Goal: Transaction & Acquisition: Purchase product/service

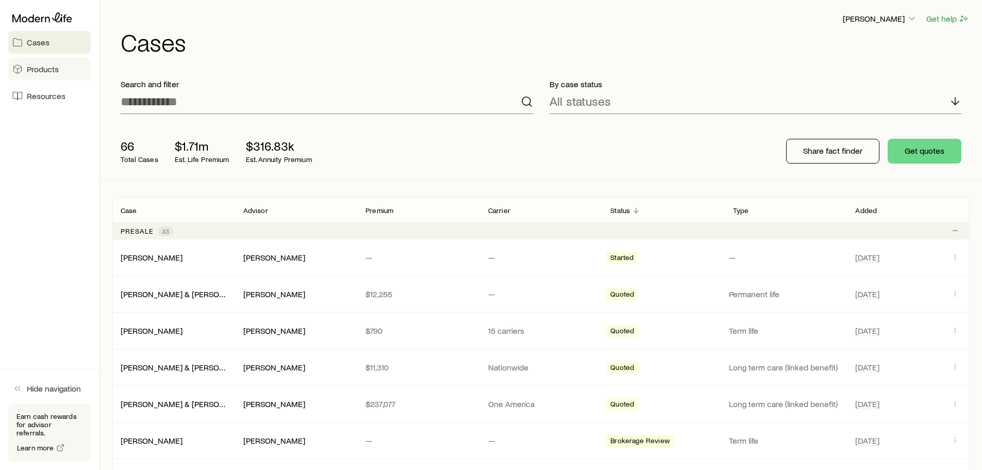
click at [46, 63] on link "Products" at bounding box center [49, 69] width 82 height 23
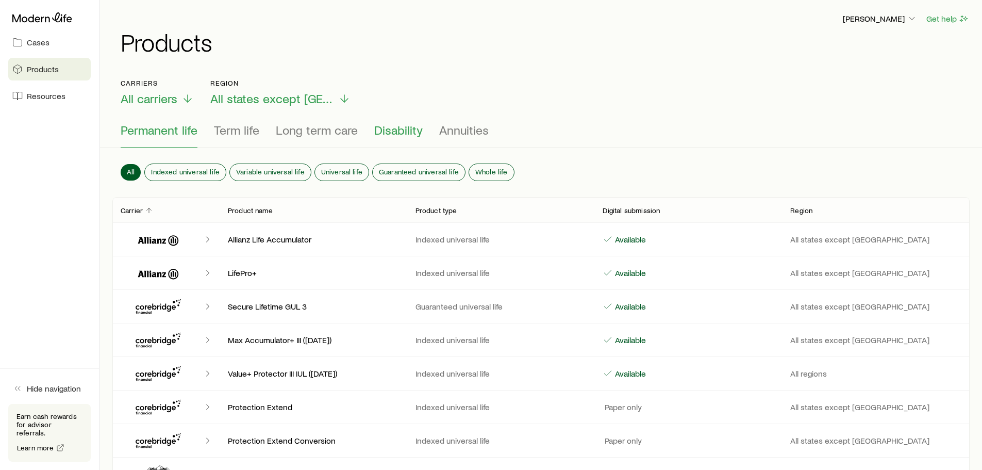
click at [401, 130] on span "Disability" at bounding box center [398, 130] width 48 height 14
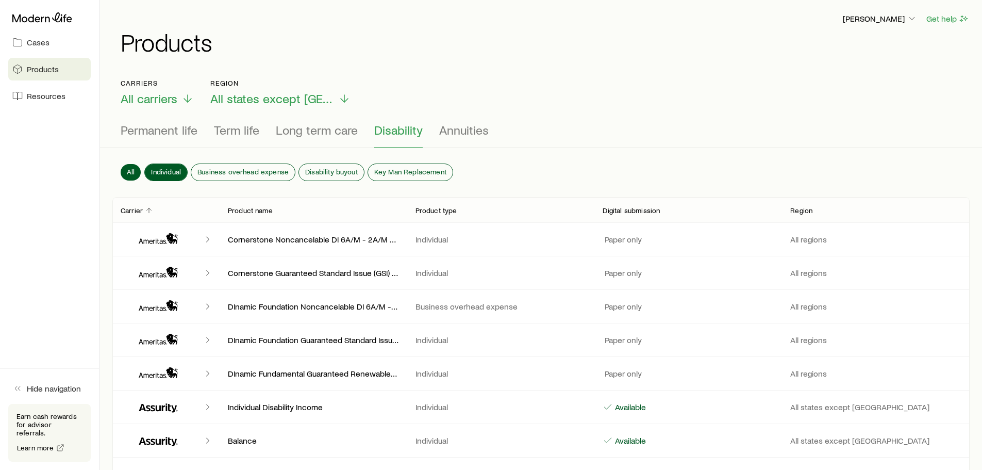
click at [172, 168] on span "Individual" at bounding box center [166, 172] width 30 height 8
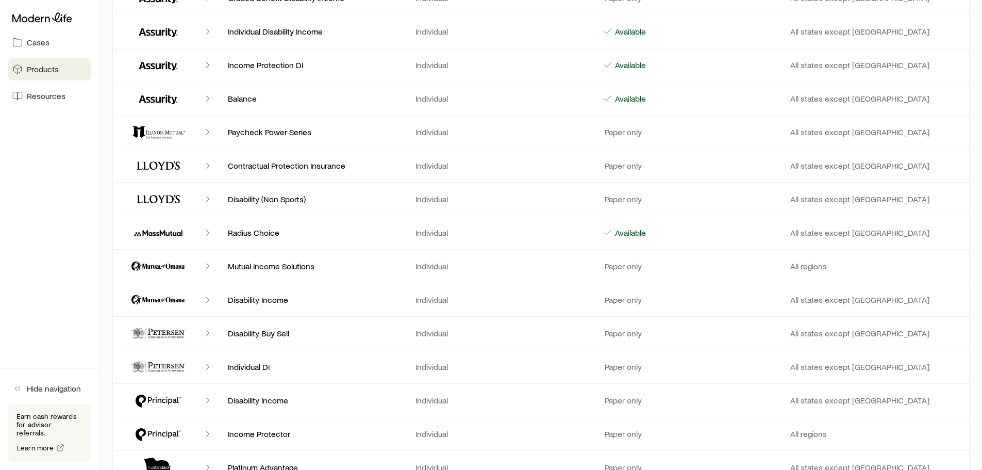
scroll to position [465, 0]
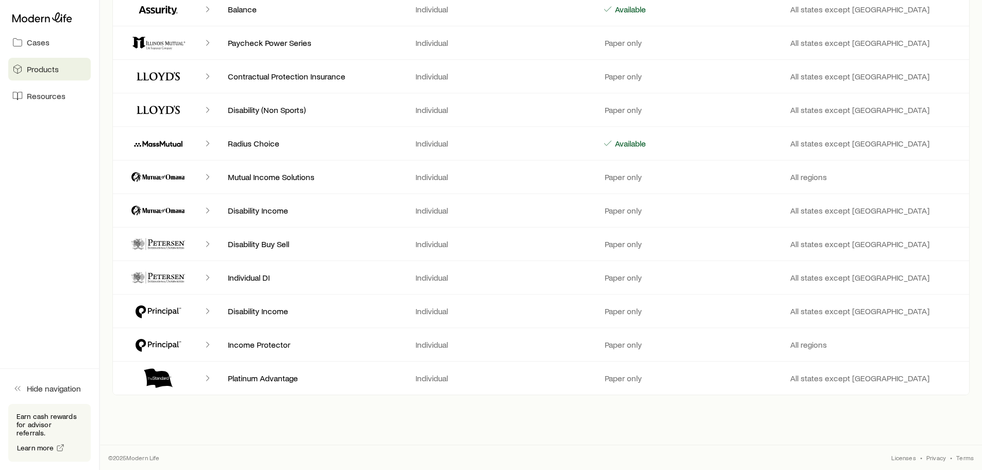
click at [162, 377] on icon "Client cases" at bounding box center [158, 378] width 62 height 25
click at [827, 374] on p "All states except [GEOGRAPHIC_DATA]" at bounding box center [875, 378] width 171 height 10
click at [509, 350] on div "Income Protector Individual Paper only All regions" at bounding box center [540, 344] width 857 height 33
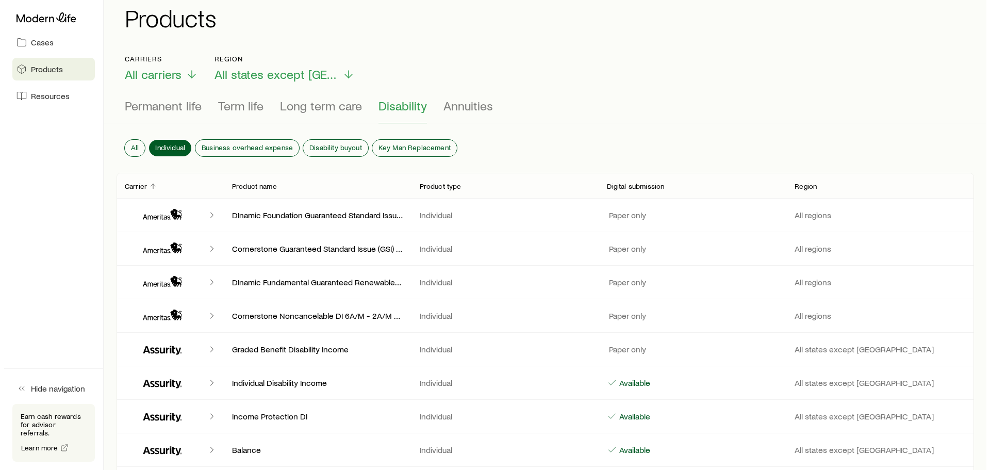
scroll to position [0, 0]
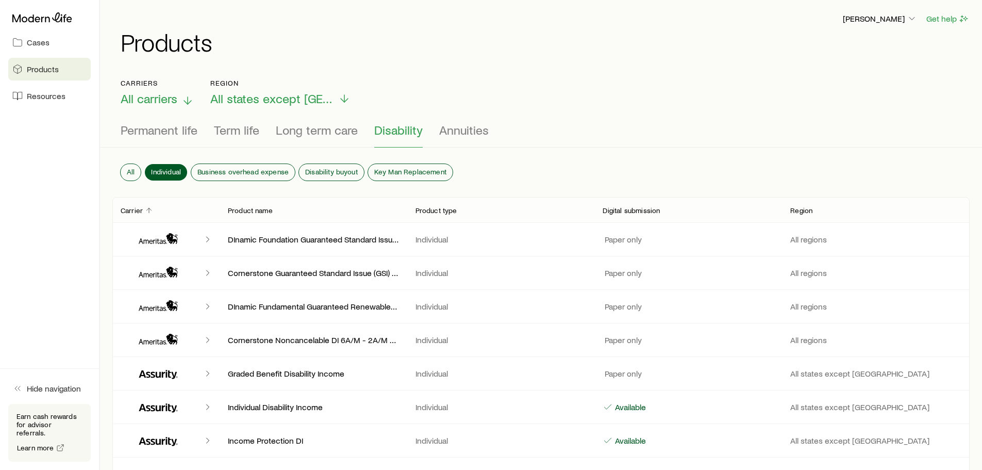
click at [161, 99] on span "All carriers" at bounding box center [149, 98] width 57 height 14
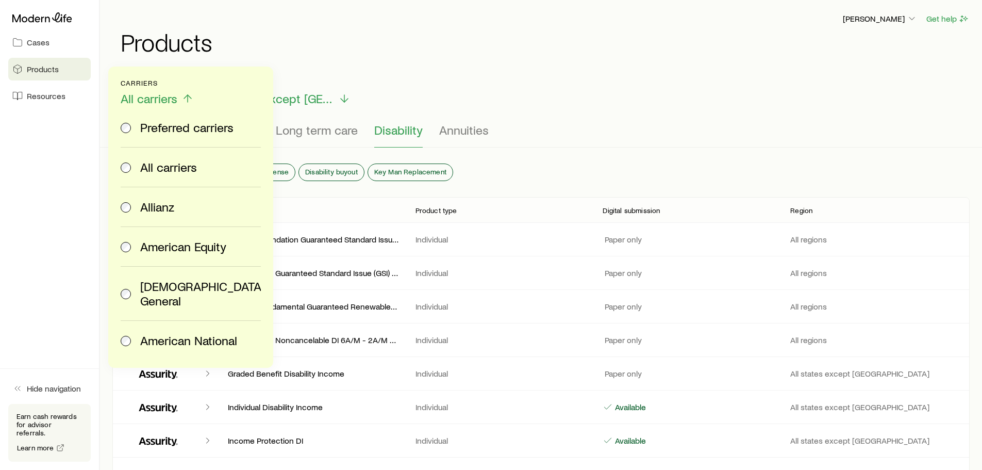
click at [176, 127] on span "Preferred carriers" at bounding box center [186, 127] width 93 height 14
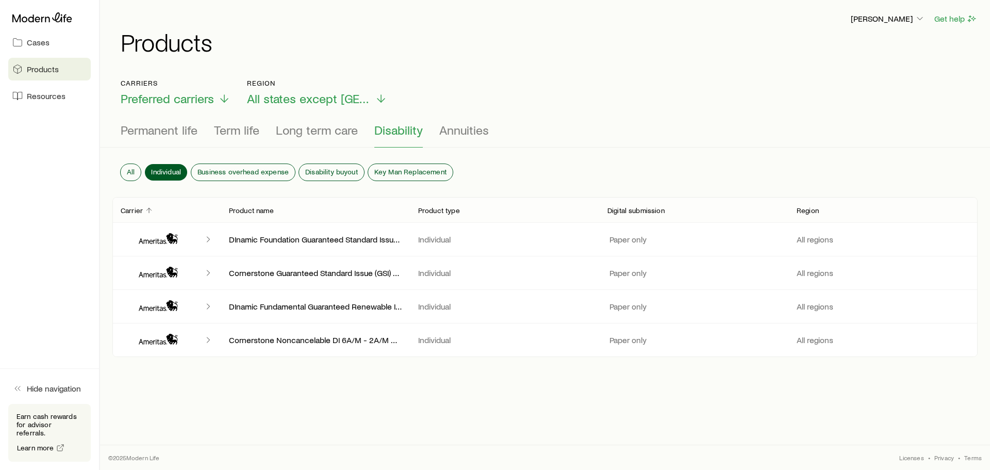
click at [151, 238] on icon "Client cases" at bounding box center [158, 239] width 62 height 25
click at [207, 238] on icon "Client cases" at bounding box center [208, 239] width 10 height 10
click at [259, 243] on p "DInamic Foundation Guaranteed Standard Issue (GSI) Program Noncancelable & Guar…" at bounding box center [315, 239] width 173 height 10
click at [455, 242] on p "Individual" at bounding box center [504, 239] width 173 height 10
click at [656, 250] on div "DInamic Foundation Guaranteed Standard Issue (GSI) Program Noncancelable & Guar…" at bounding box center [544, 239] width 865 height 33
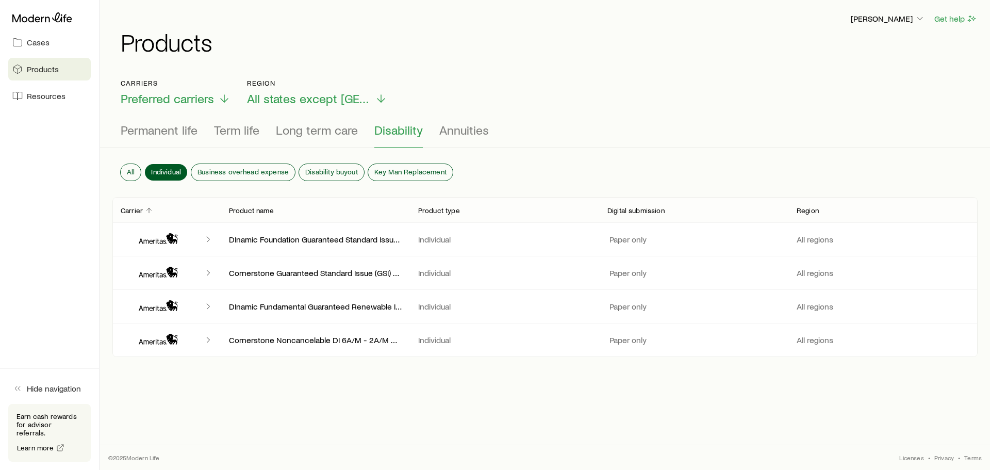
click at [5, 35] on div "Cases Products Resources" at bounding box center [49, 57] width 99 height 115
click at [30, 42] on span "Cases" at bounding box center [38, 42] width 23 height 10
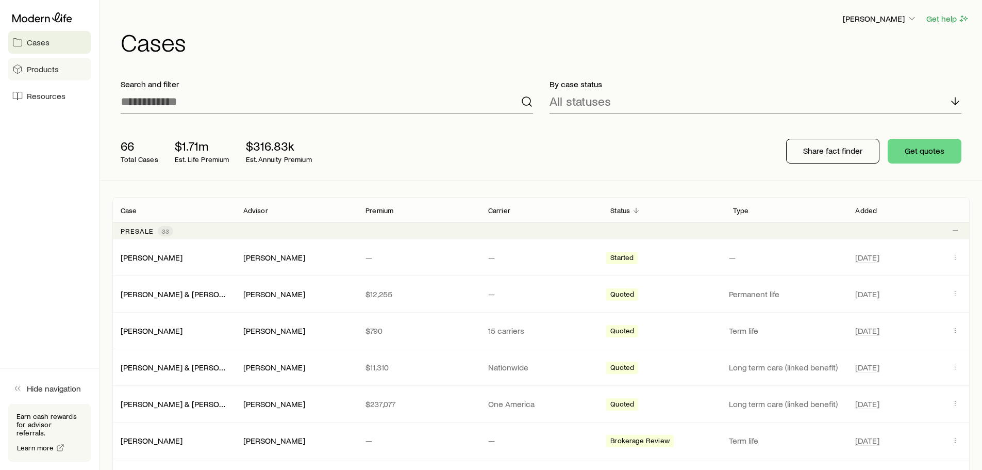
click at [46, 70] on span "Products" at bounding box center [43, 69] width 32 height 10
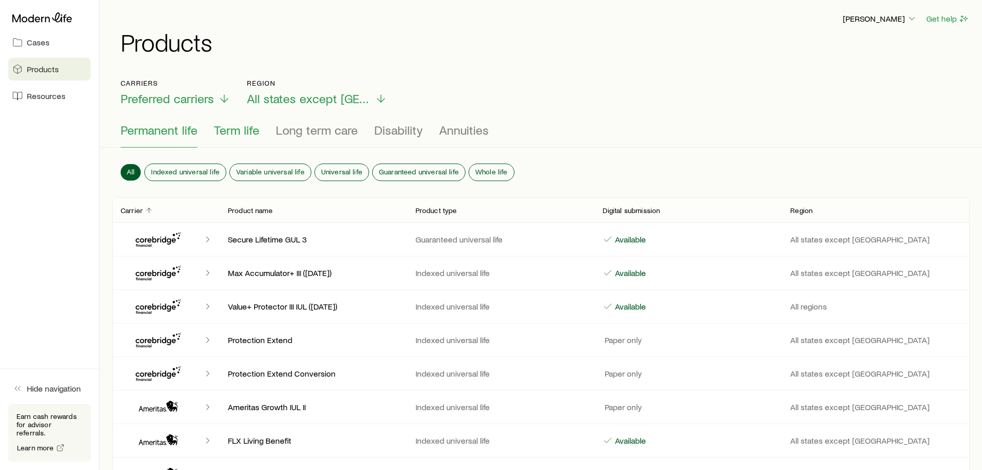
click at [244, 131] on span "Term life" at bounding box center [236, 130] width 45 height 14
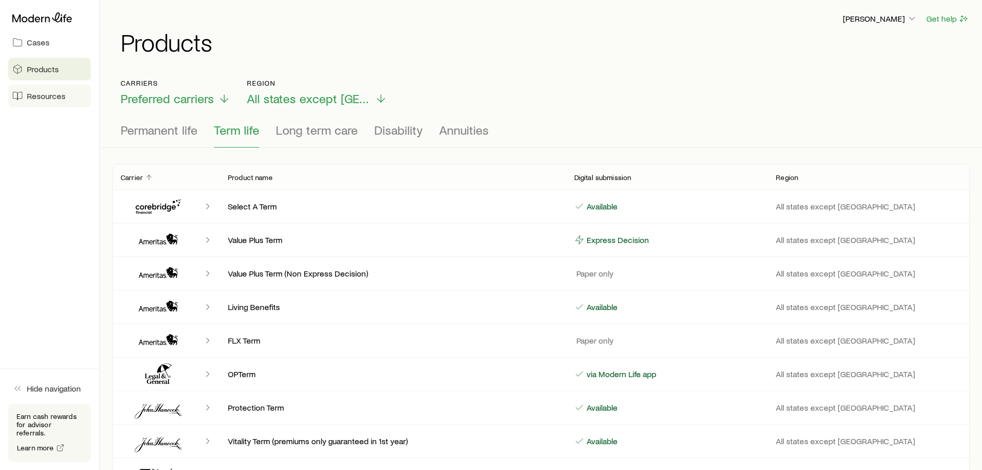
click at [34, 91] on span "Resources" at bounding box center [46, 96] width 39 height 10
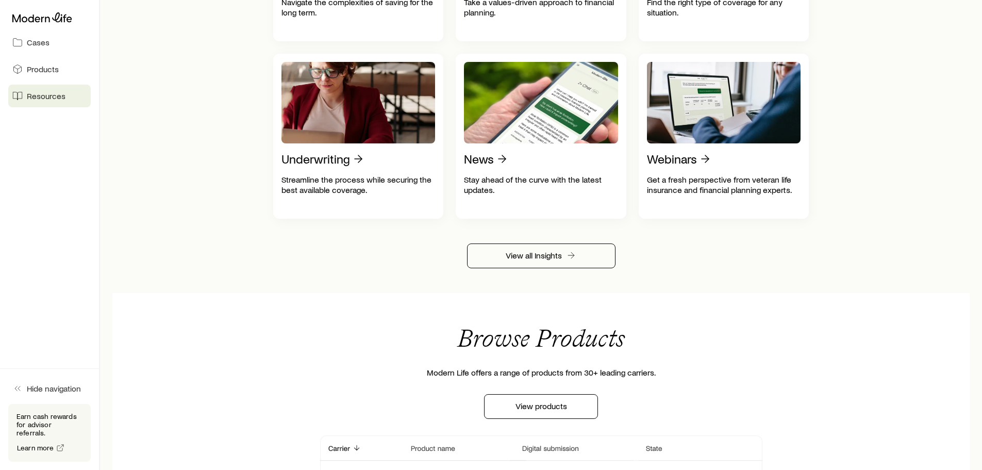
scroll to position [552, 0]
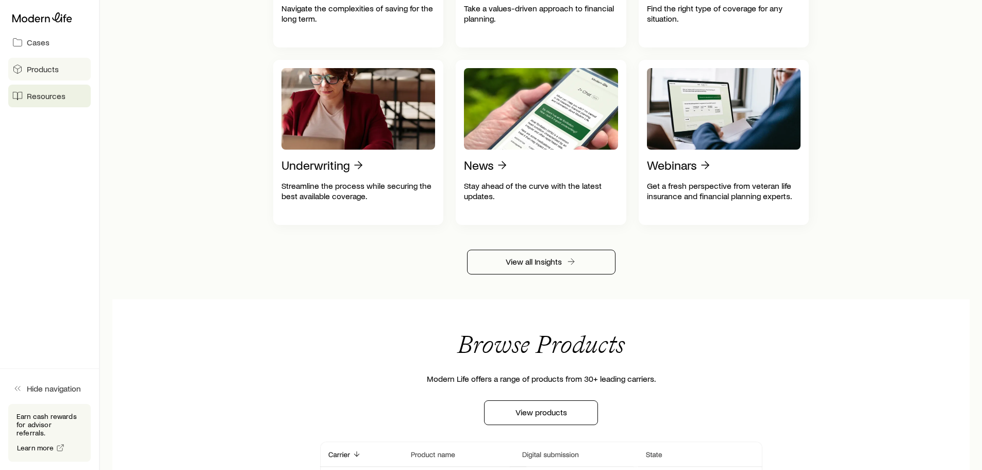
click at [37, 70] on span "Products" at bounding box center [43, 69] width 32 height 10
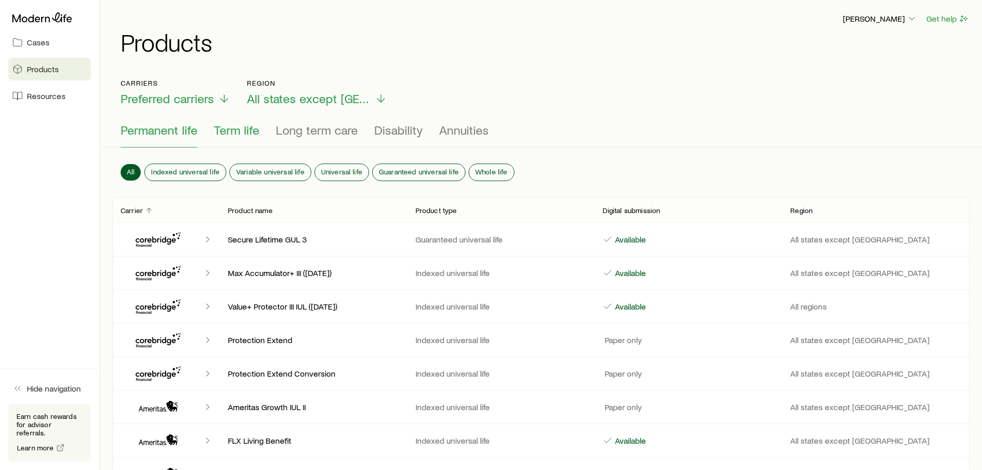
click at [238, 129] on span "Term life" at bounding box center [236, 130] width 45 height 14
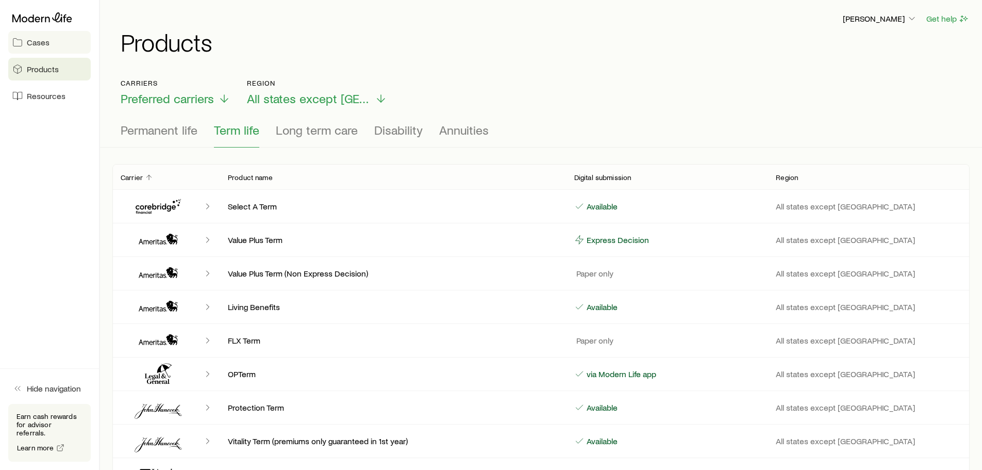
click at [37, 39] on span "Cases" at bounding box center [38, 42] width 23 height 10
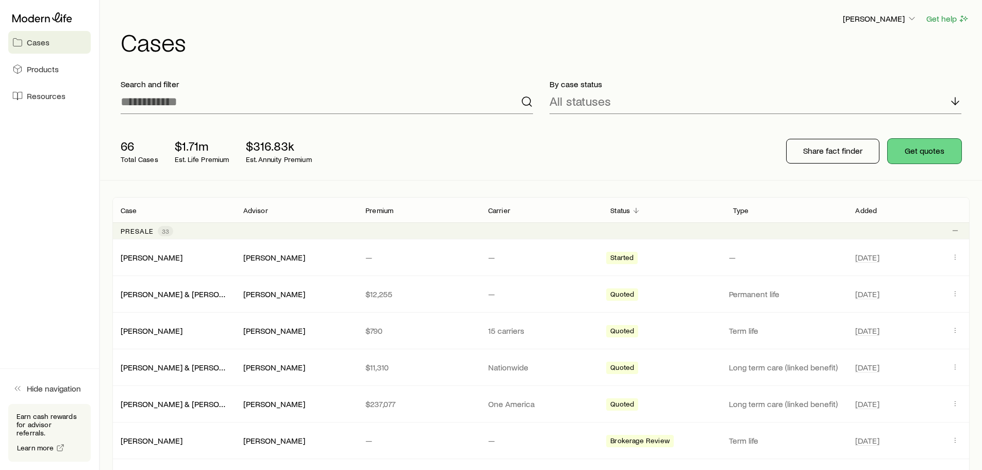
click at [924, 147] on button "Get quotes" at bounding box center [925, 151] width 74 height 25
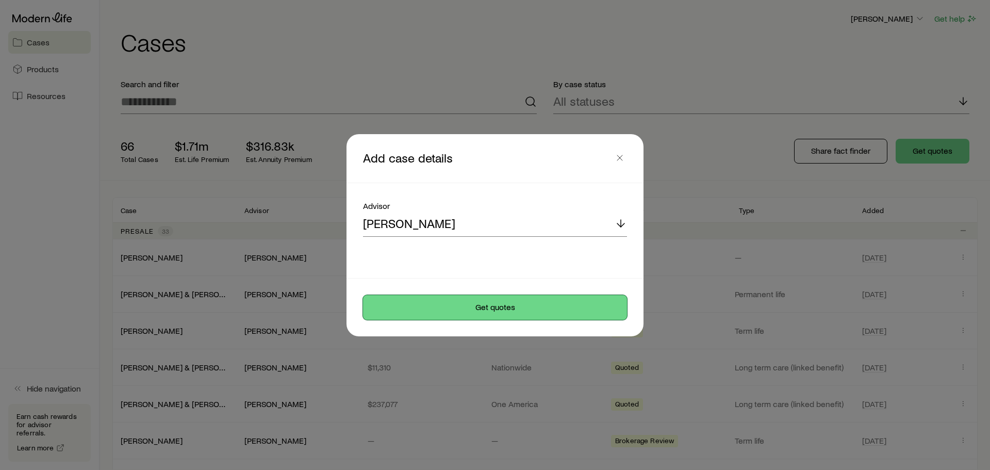
click at [474, 308] on button "Get quotes" at bounding box center [495, 307] width 264 height 25
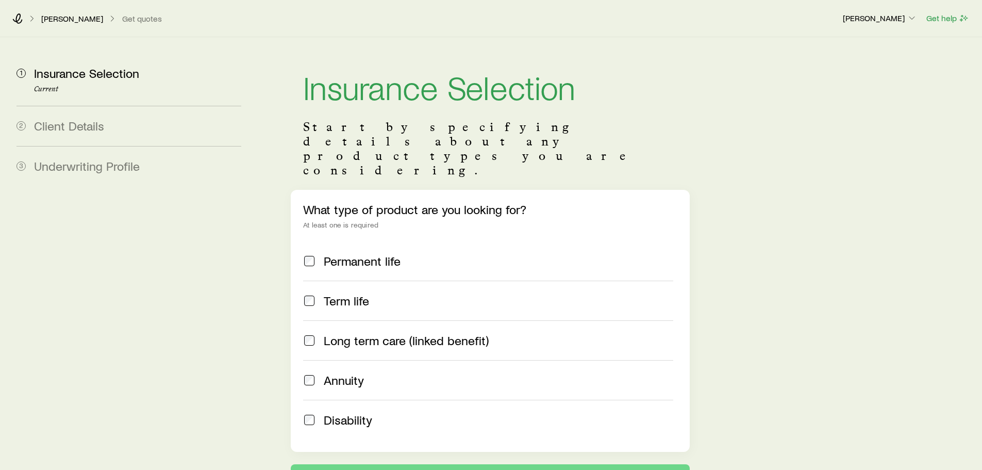
click at [346, 293] on span "Term life" at bounding box center [346, 300] width 45 height 14
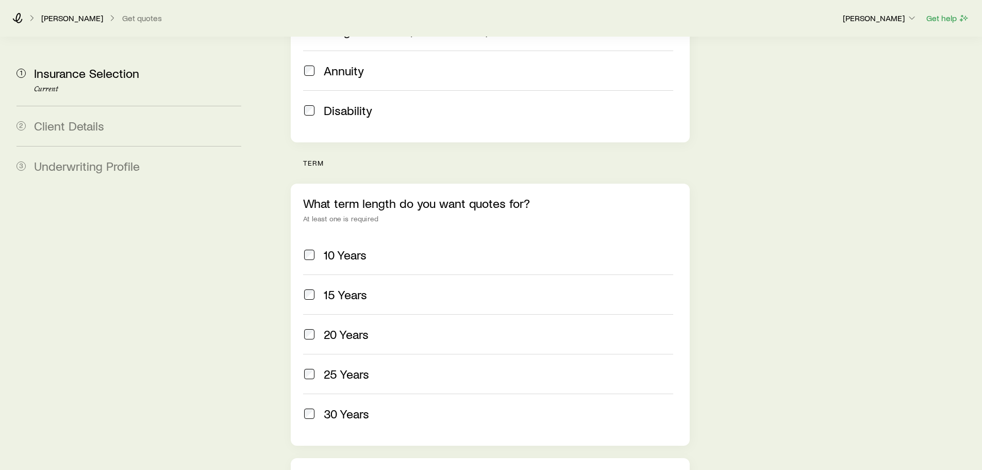
click at [339, 247] on span "10 Years" at bounding box center [345, 254] width 43 height 14
click at [339, 327] on span "20 Years" at bounding box center [346, 334] width 45 height 14
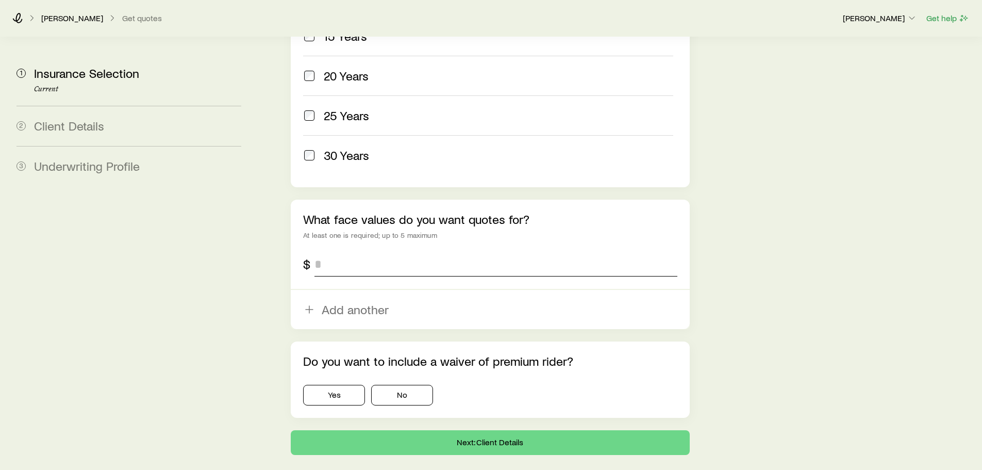
scroll to position [582, 0]
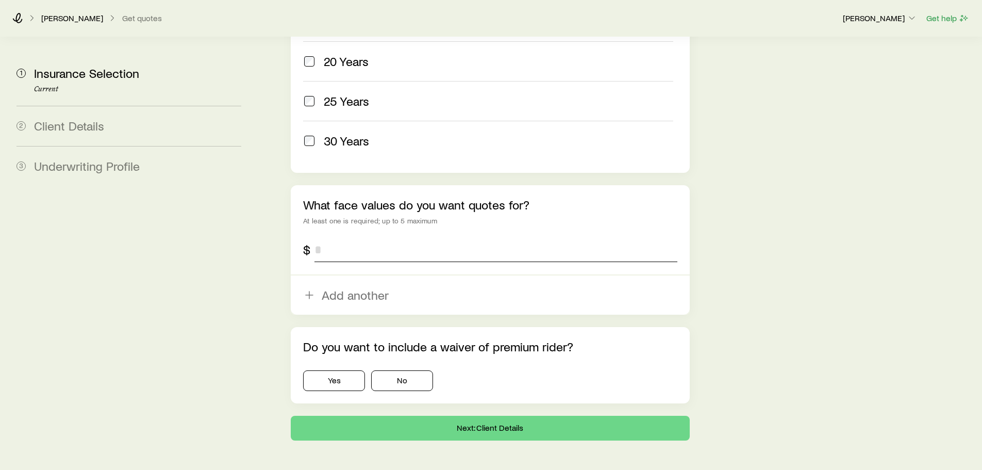
click at [339, 237] on input "tel" at bounding box center [496, 249] width 362 height 25
type input "*********"
click at [415, 370] on button "No" at bounding box center [402, 380] width 62 height 21
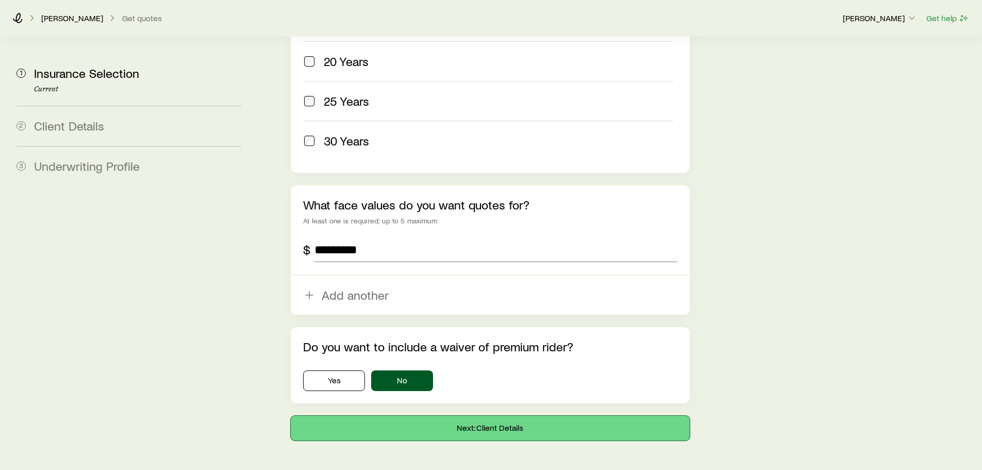
click at [440, 416] on button "Next: Client Details" at bounding box center [490, 428] width 399 height 25
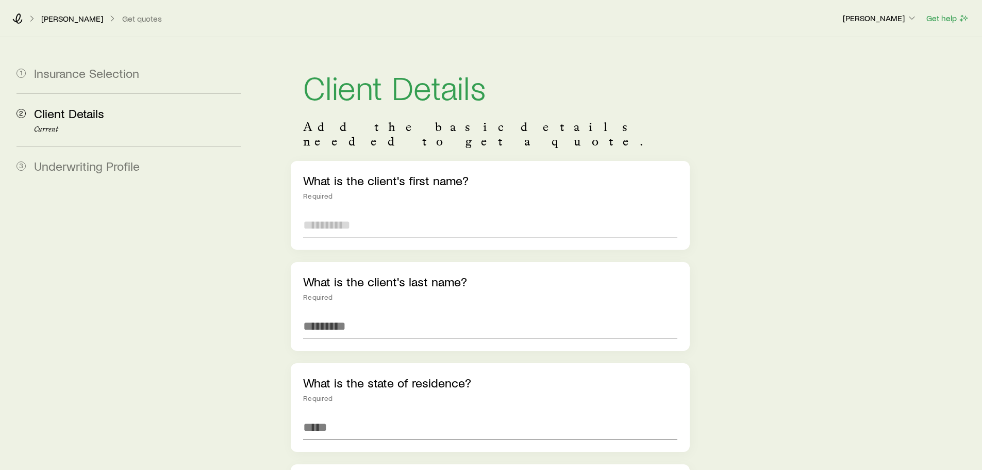
click at [377, 214] on input "text" at bounding box center [490, 224] width 374 height 25
type input "****"
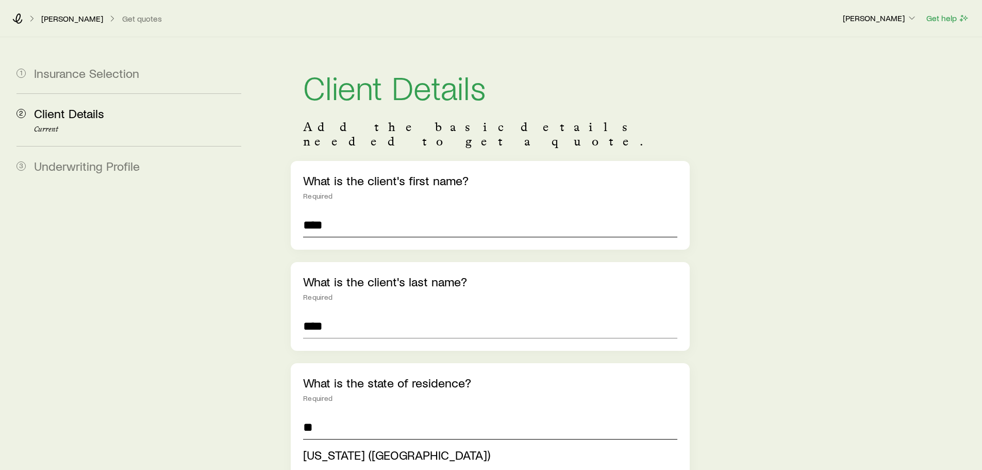
type input "**"
click at [347, 447] on span "[US_STATE] ([GEOGRAPHIC_DATA])" at bounding box center [396, 454] width 187 height 15
type input "**********"
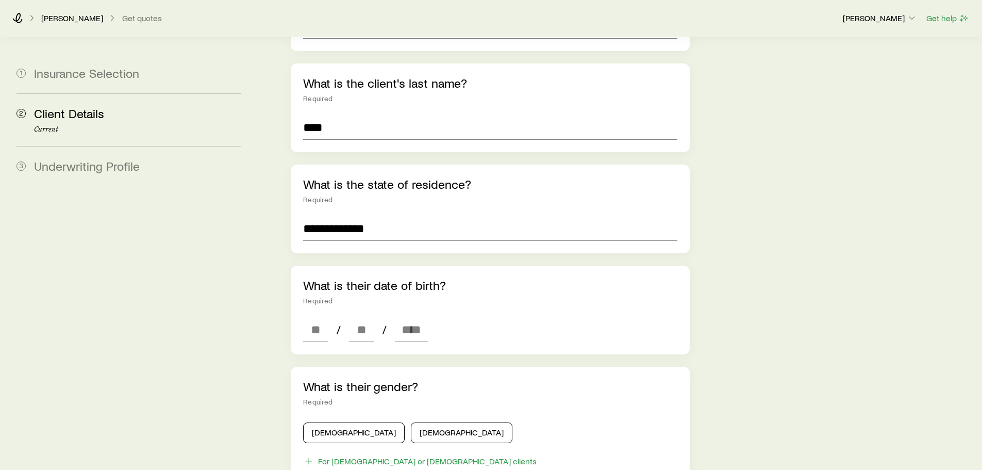
scroll to position [206, 0]
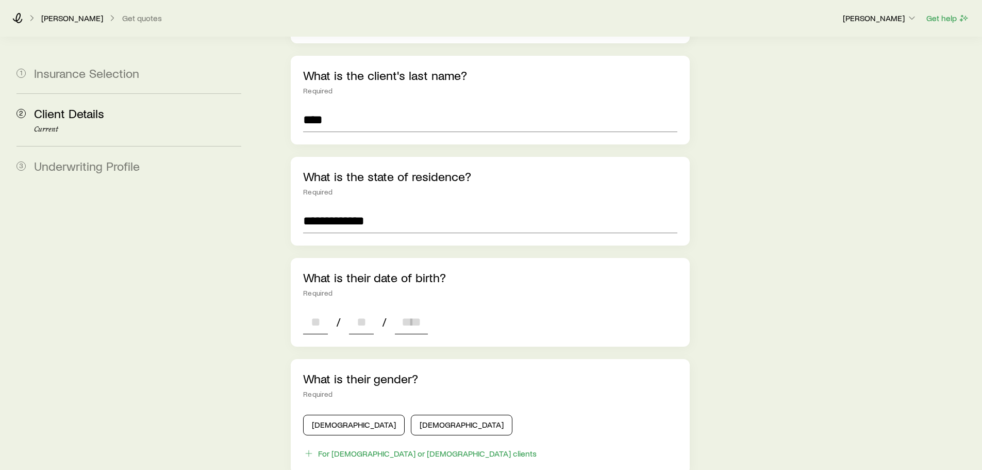
click at [315, 312] on input at bounding box center [315, 321] width 25 height 25
type input "**"
type input "****"
type input "*"
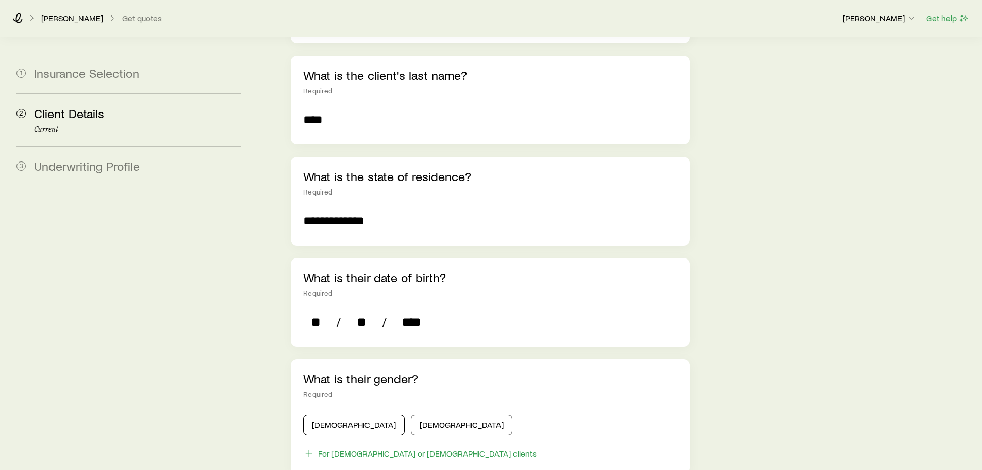
type input "*"
type input "****"
click at [329, 415] on button "[DEMOGRAPHIC_DATA]" at bounding box center [354, 425] width 102 height 21
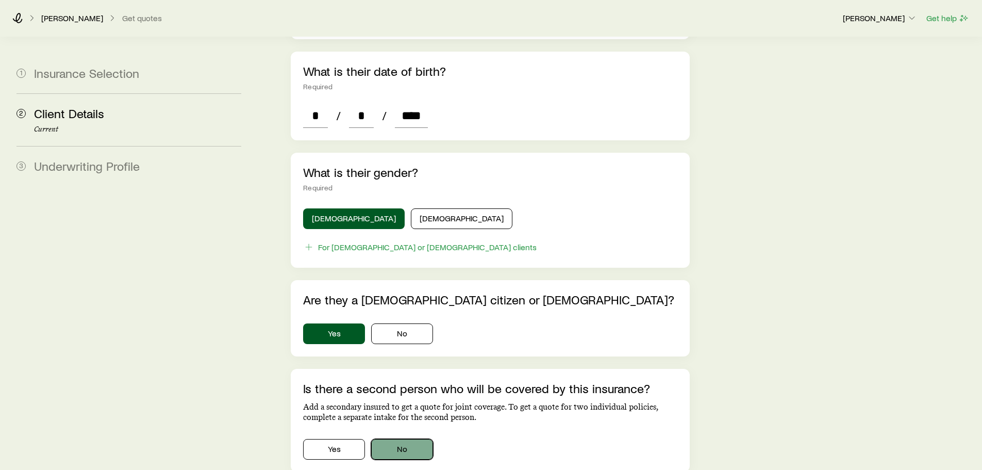
click at [414, 439] on button "No" at bounding box center [402, 449] width 62 height 21
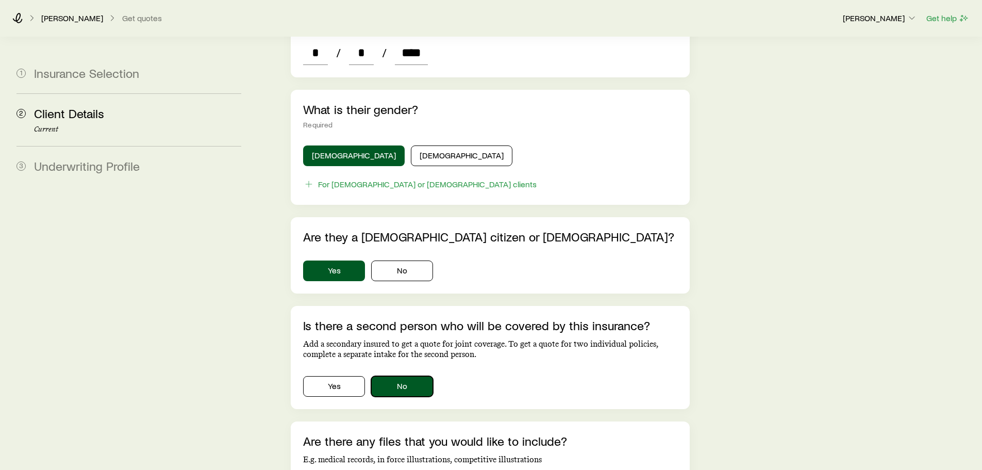
scroll to position [567, 0]
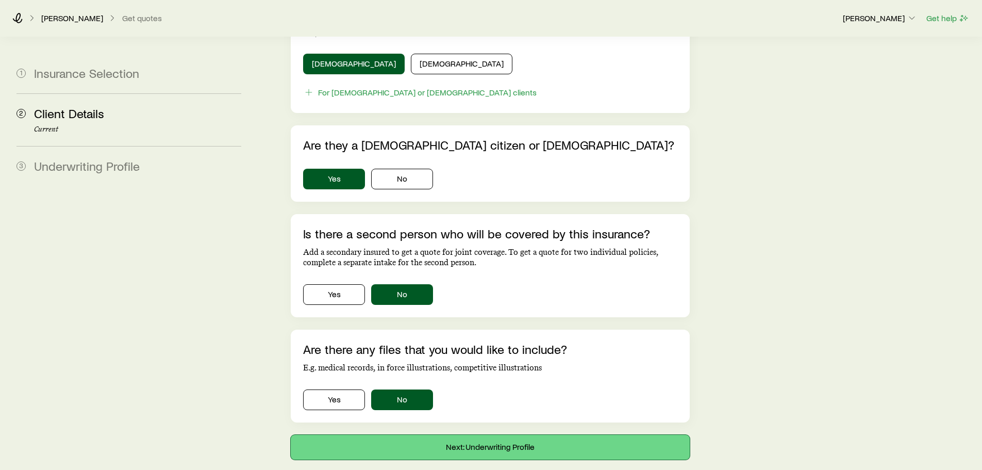
click at [407, 435] on button "Next: Underwriting Profile" at bounding box center [490, 447] width 399 height 25
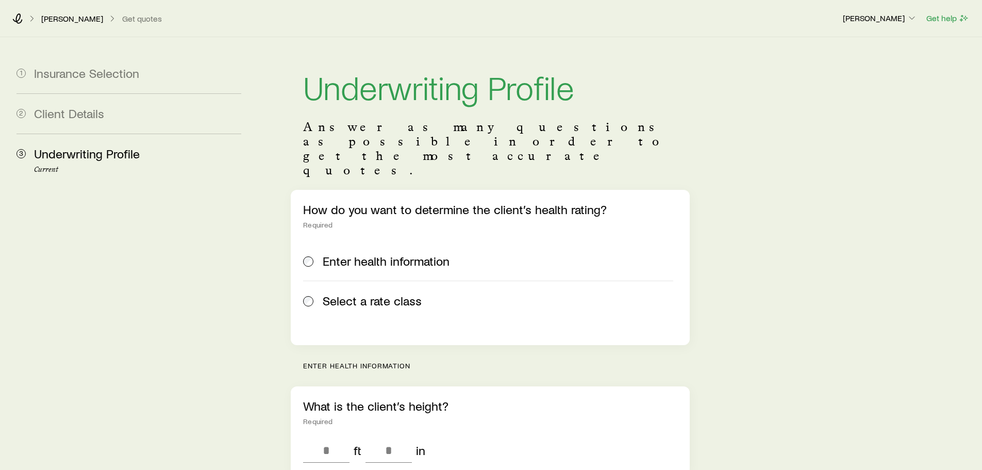
click at [353, 293] on span "Select a rate class" at bounding box center [372, 300] width 99 height 14
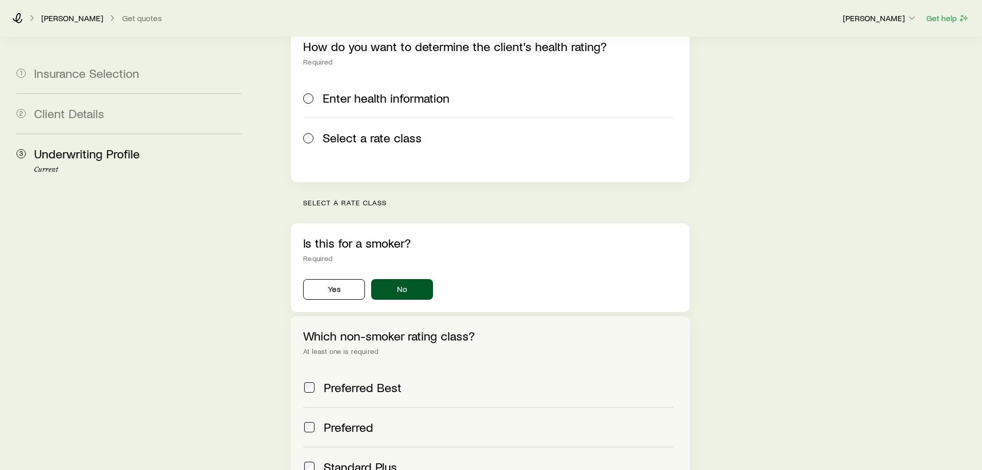
scroll to position [258, 0]
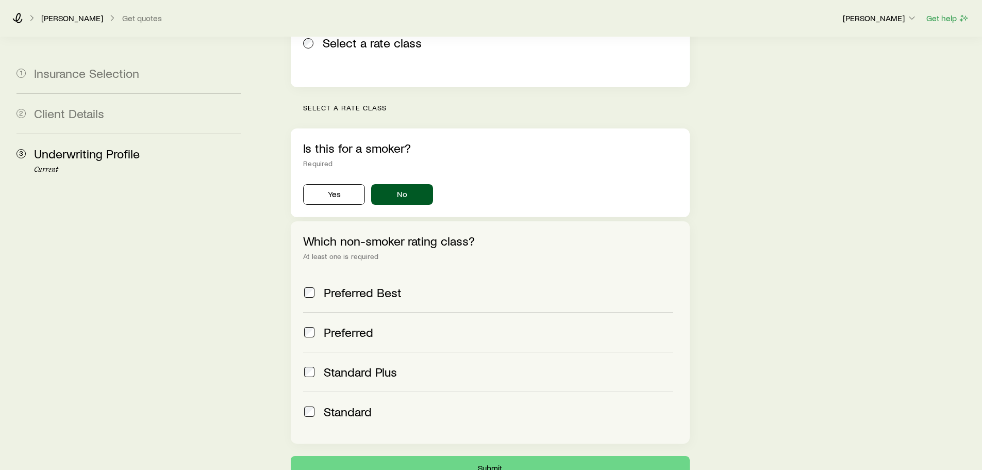
click at [342, 285] on span "Preferred Best" at bounding box center [363, 292] width 78 height 14
click at [408, 456] on button "Submit" at bounding box center [490, 468] width 399 height 25
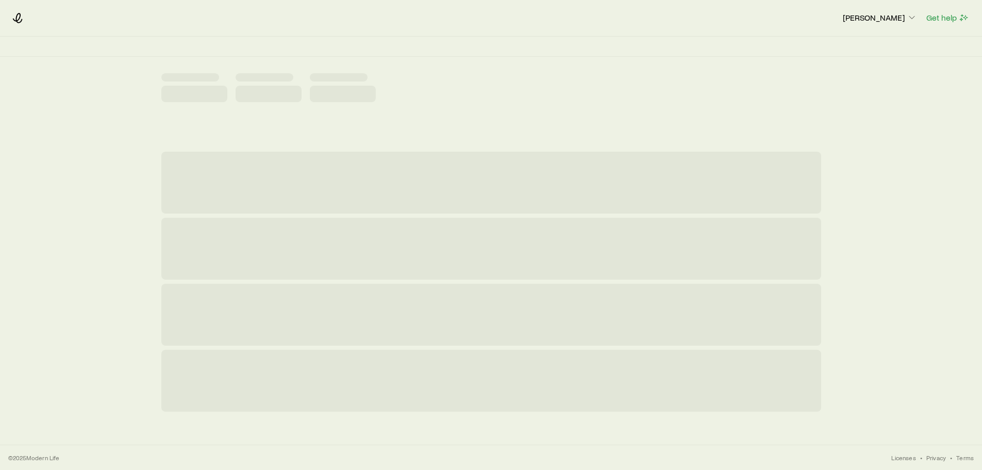
scroll to position [0, 0]
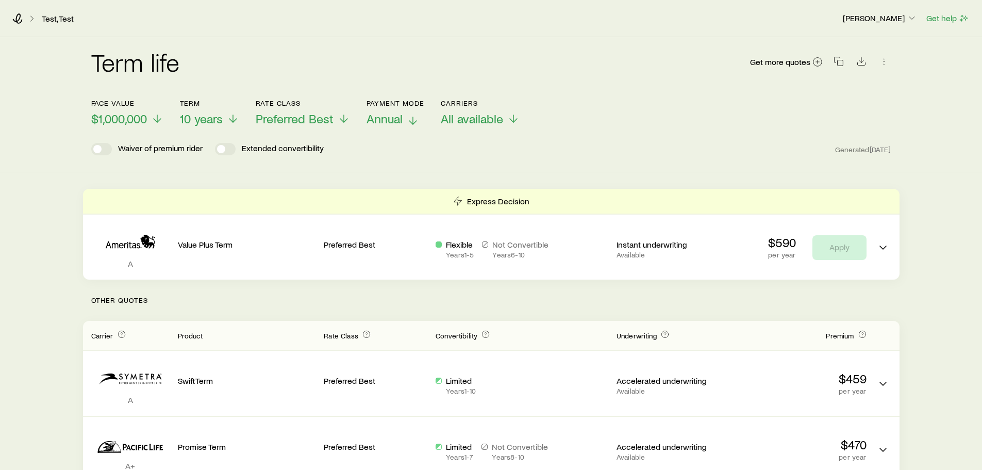
click at [376, 120] on span "Annual" at bounding box center [385, 118] width 36 height 14
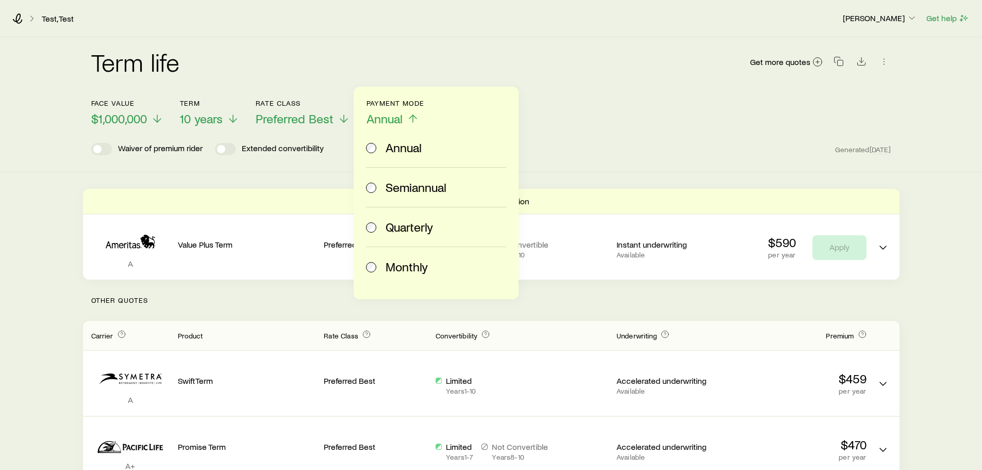
click at [402, 259] on span "Monthly" at bounding box center [407, 266] width 42 height 14
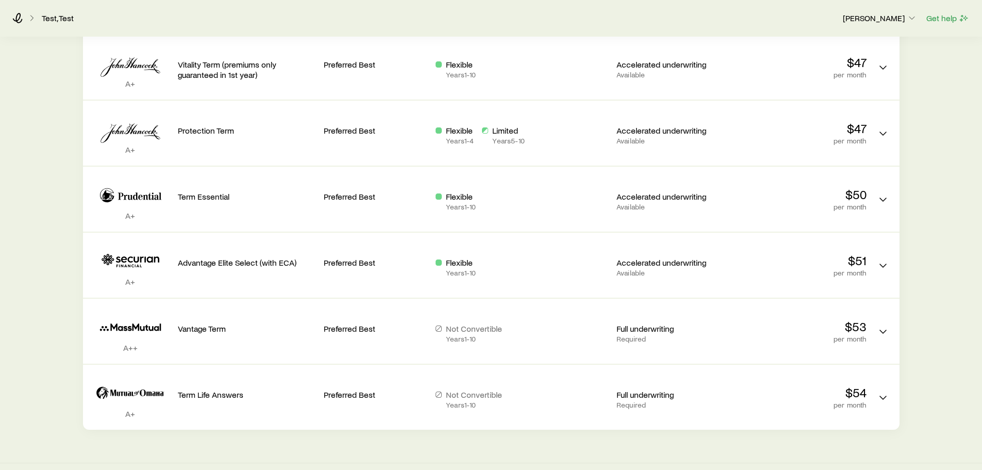
scroll to position [928, 0]
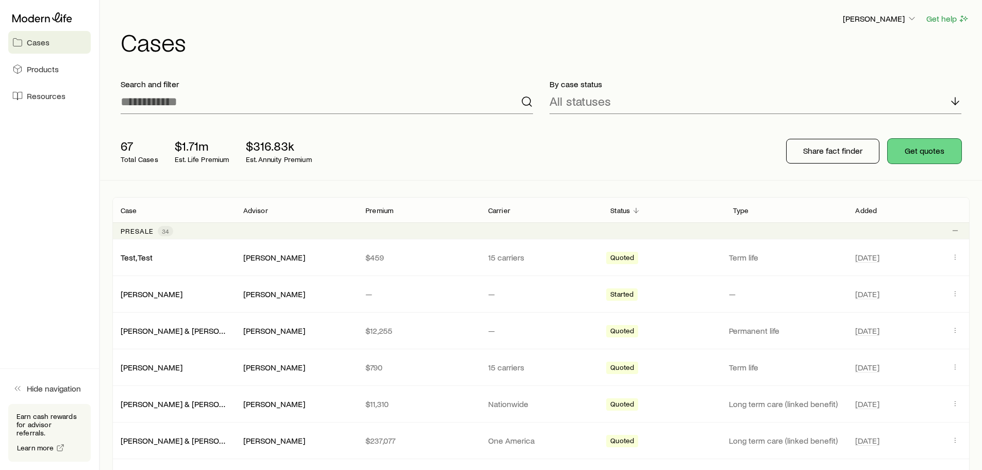
click at [911, 147] on button "Get quotes" at bounding box center [925, 151] width 74 height 25
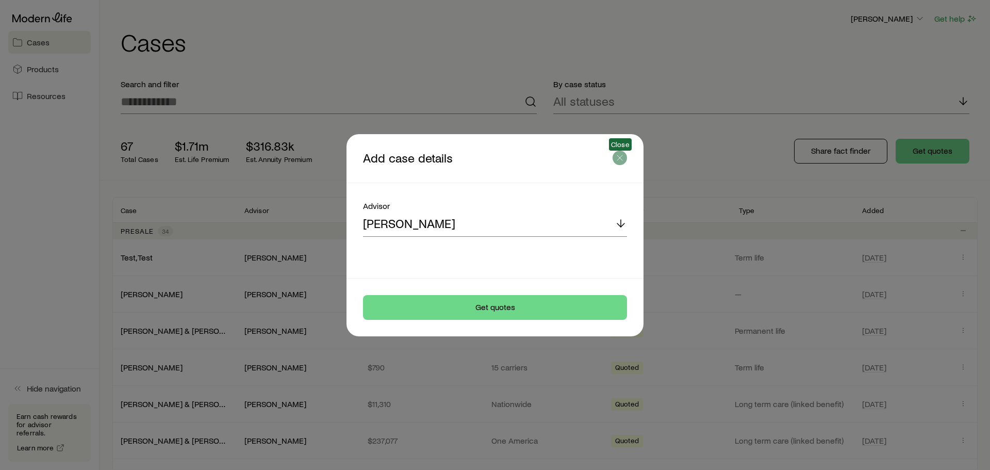
click at [619, 154] on icon "button" at bounding box center [620, 158] width 10 height 10
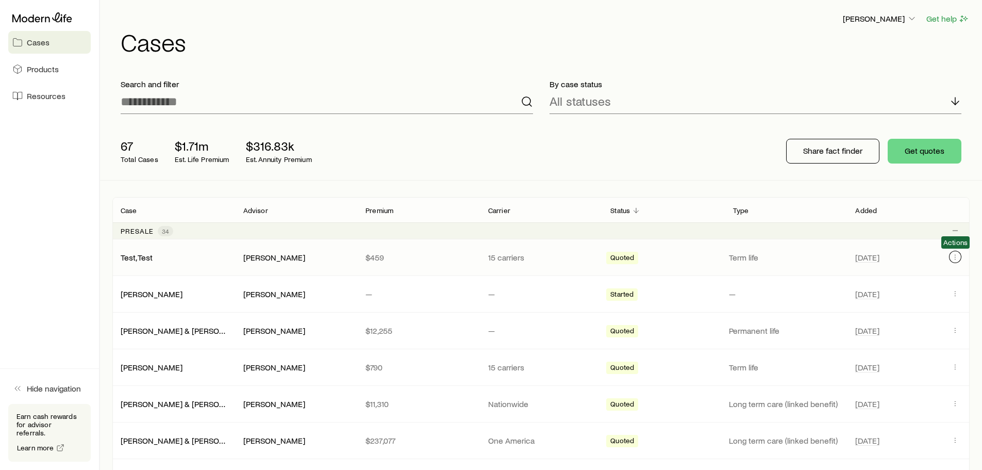
click at [956, 256] on icon "Client cases" at bounding box center [955, 257] width 8 height 8
click at [53, 70] on span "Products" at bounding box center [43, 69] width 32 height 10
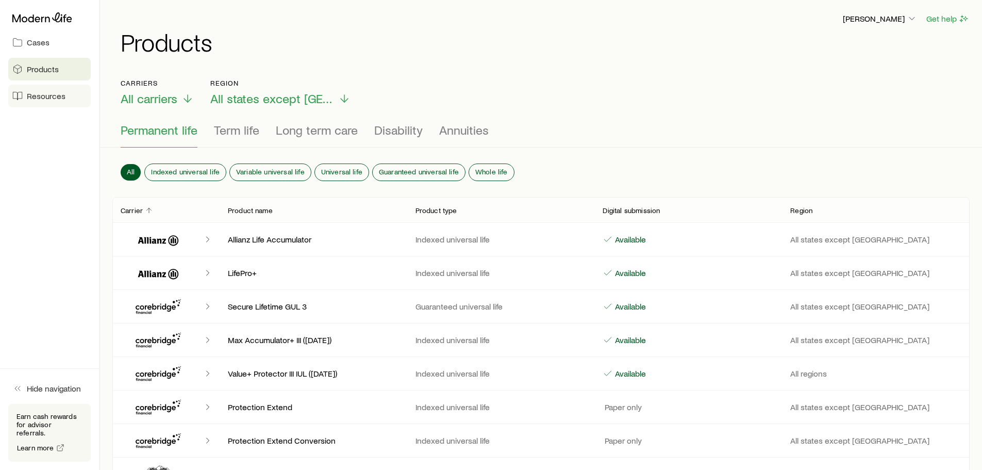
click at [53, 95] on span "Resources" at bounding box center [46, 96] width 39 height 10
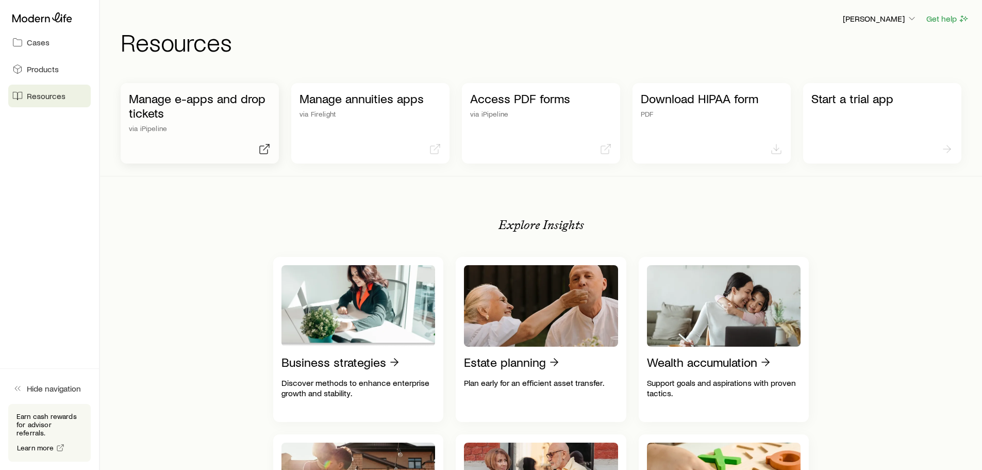
click at [193, 123] on div "Manage e-apps and drop tickets via iPipeline" at bounding box center [200, 111] width 142 height 41
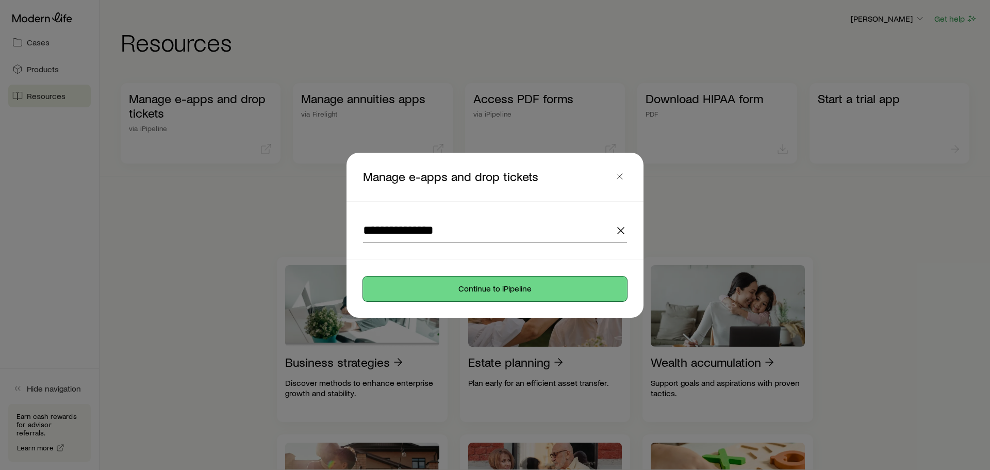
click at [518, 291] on button "Continue to iPipeline" at bounding box center [495, 288] width 264 height 25
